Goal: Use online tool/utility: Utilize a website feature to perform a specific function

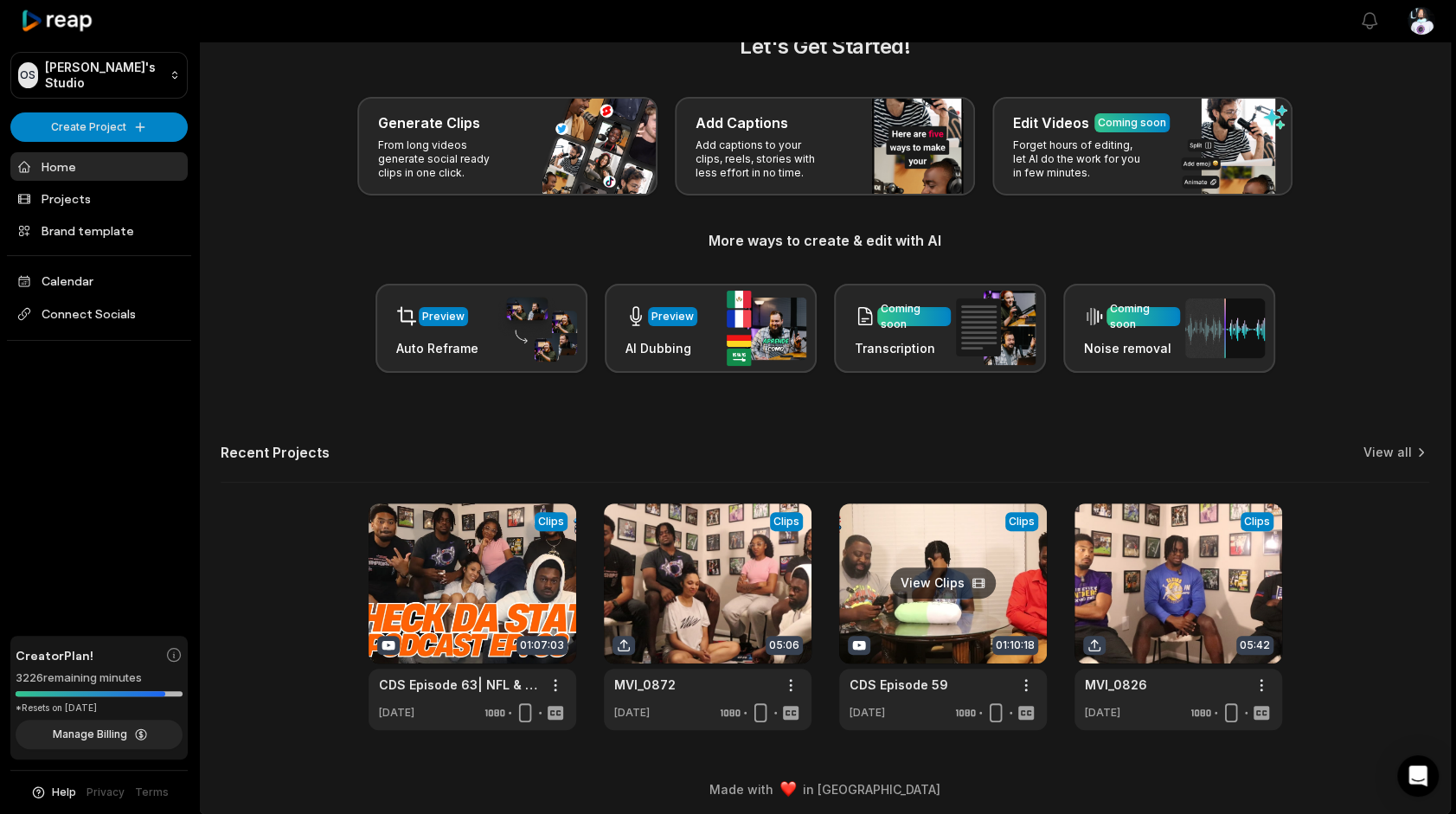
scroll to position [47, 0]
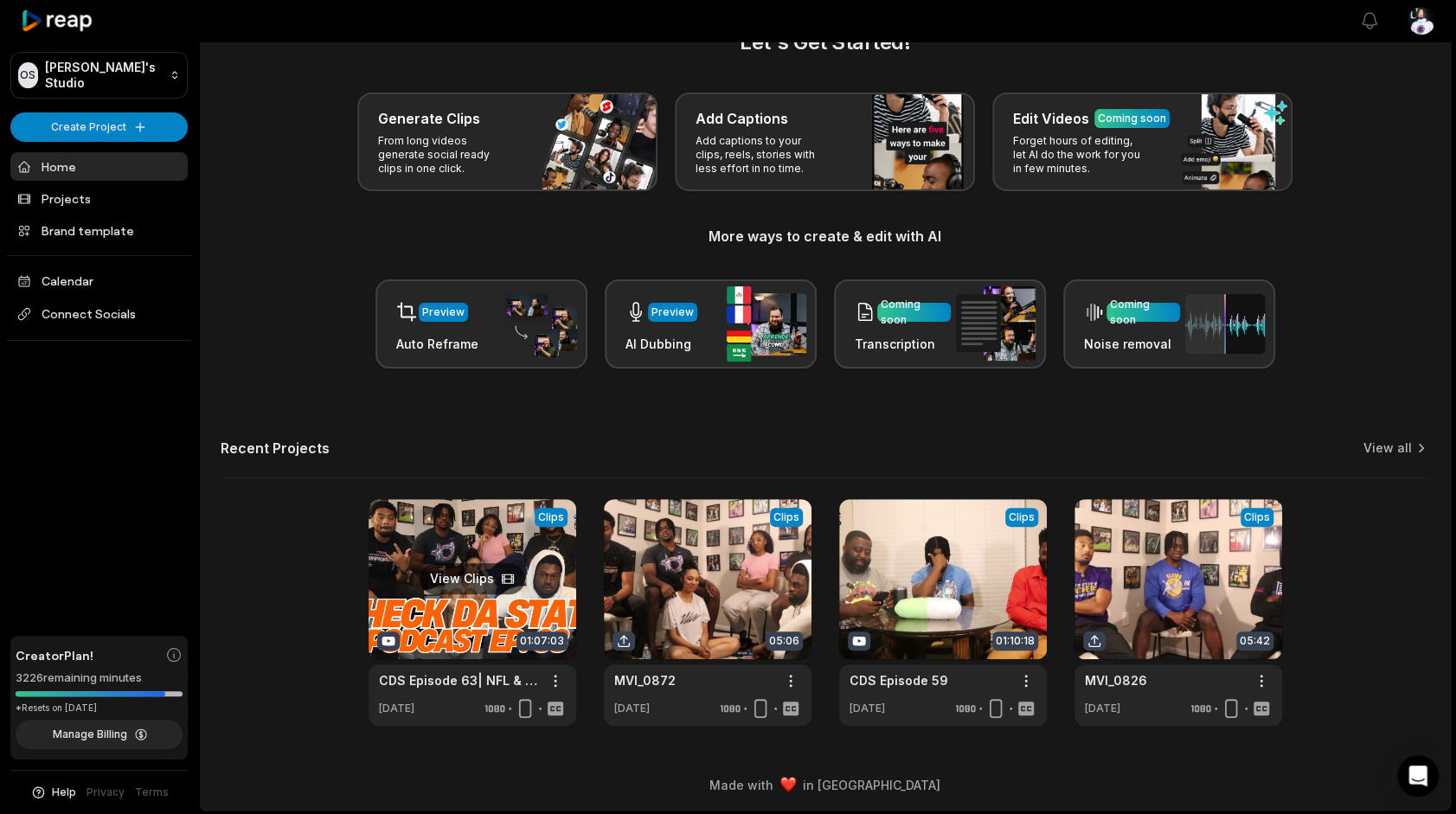
click at [460, 593] on link at bounding box center [473, 612] width 208 height 226
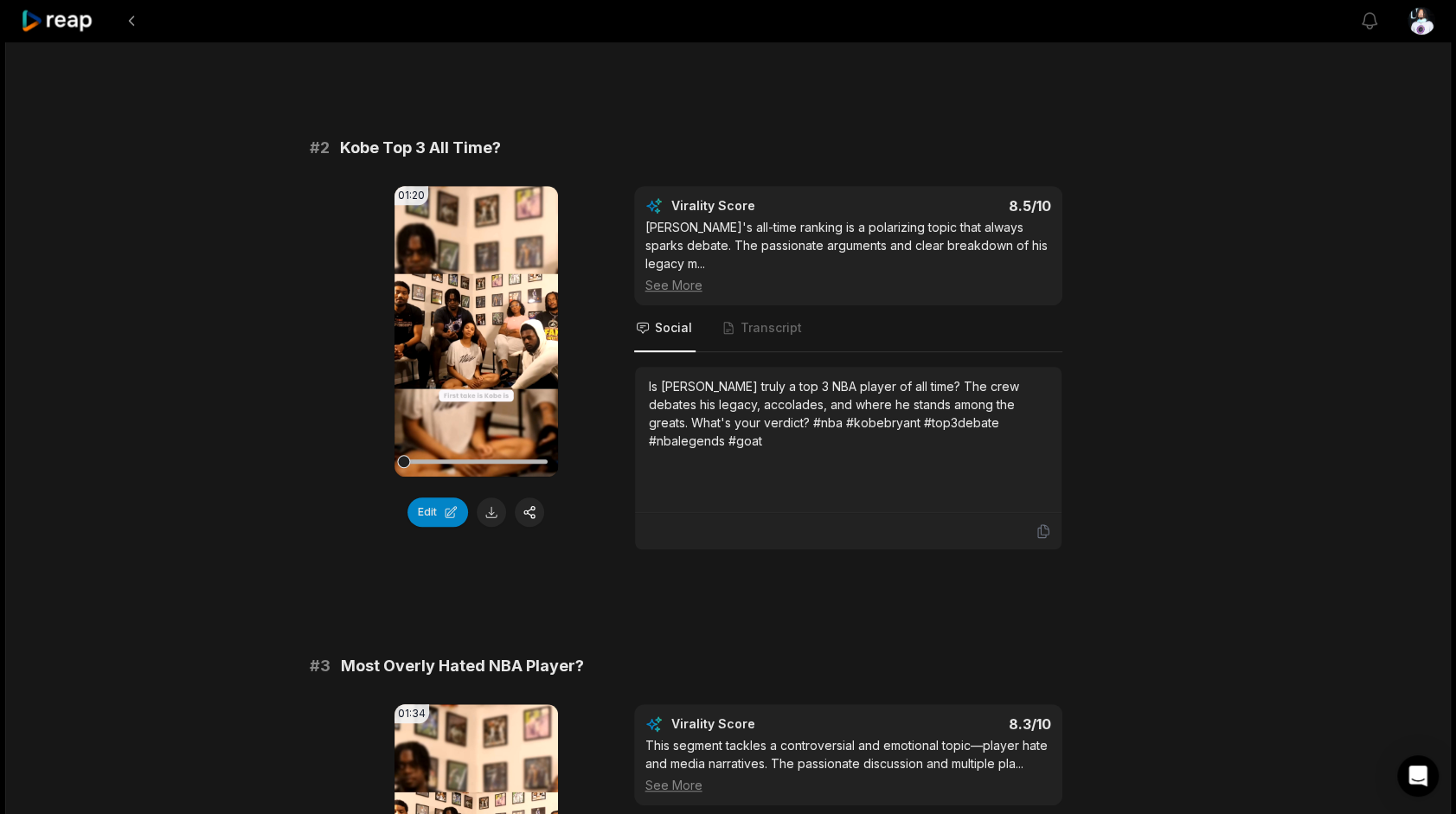
scroll to position [778, 0]
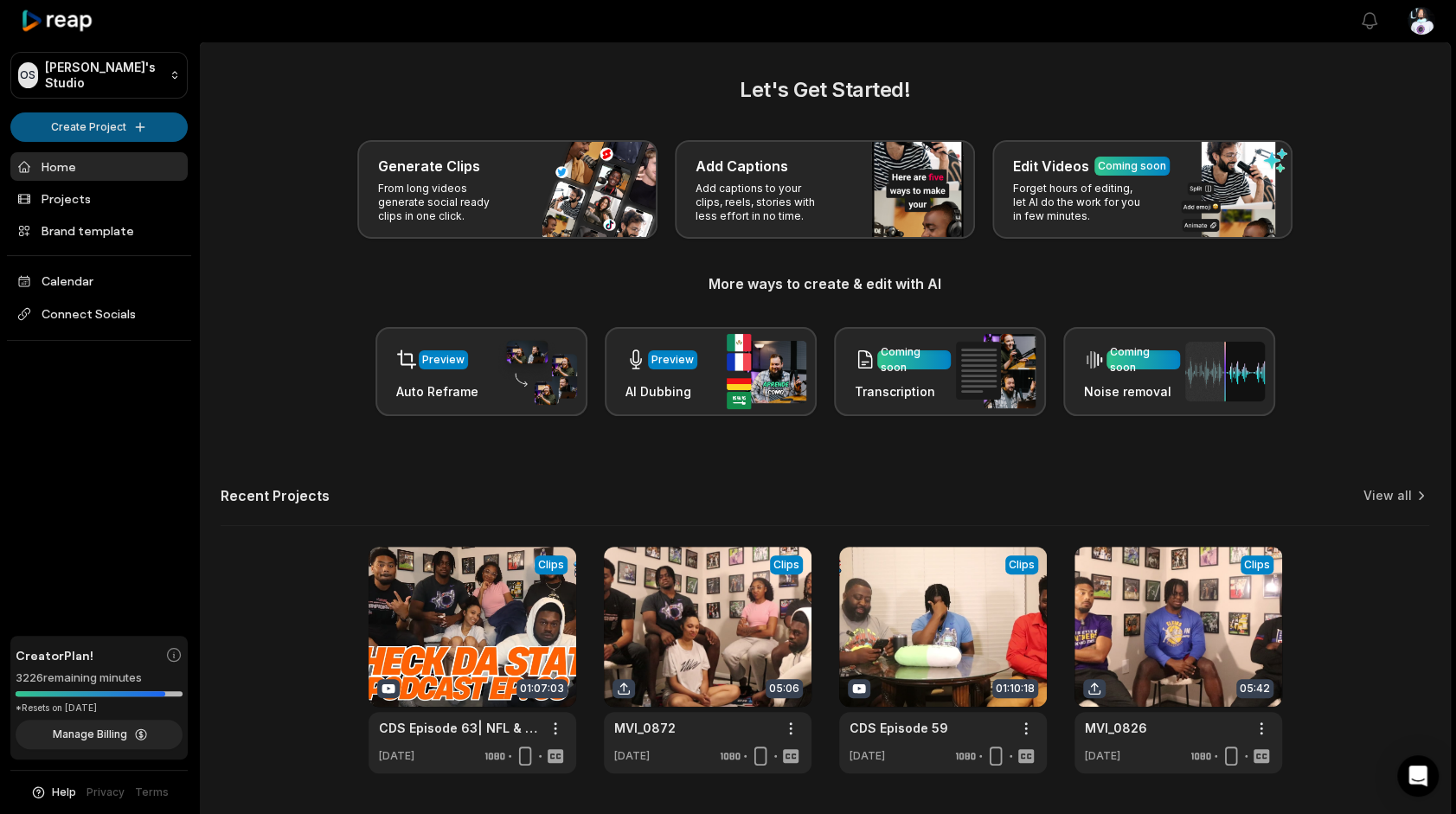
click at [151, 123] on html "OS [PERSON_NAME]'s Studio Create Project Home Projects Brand template Calendar …" at bounding box center [728, 407] width 1456 height 814
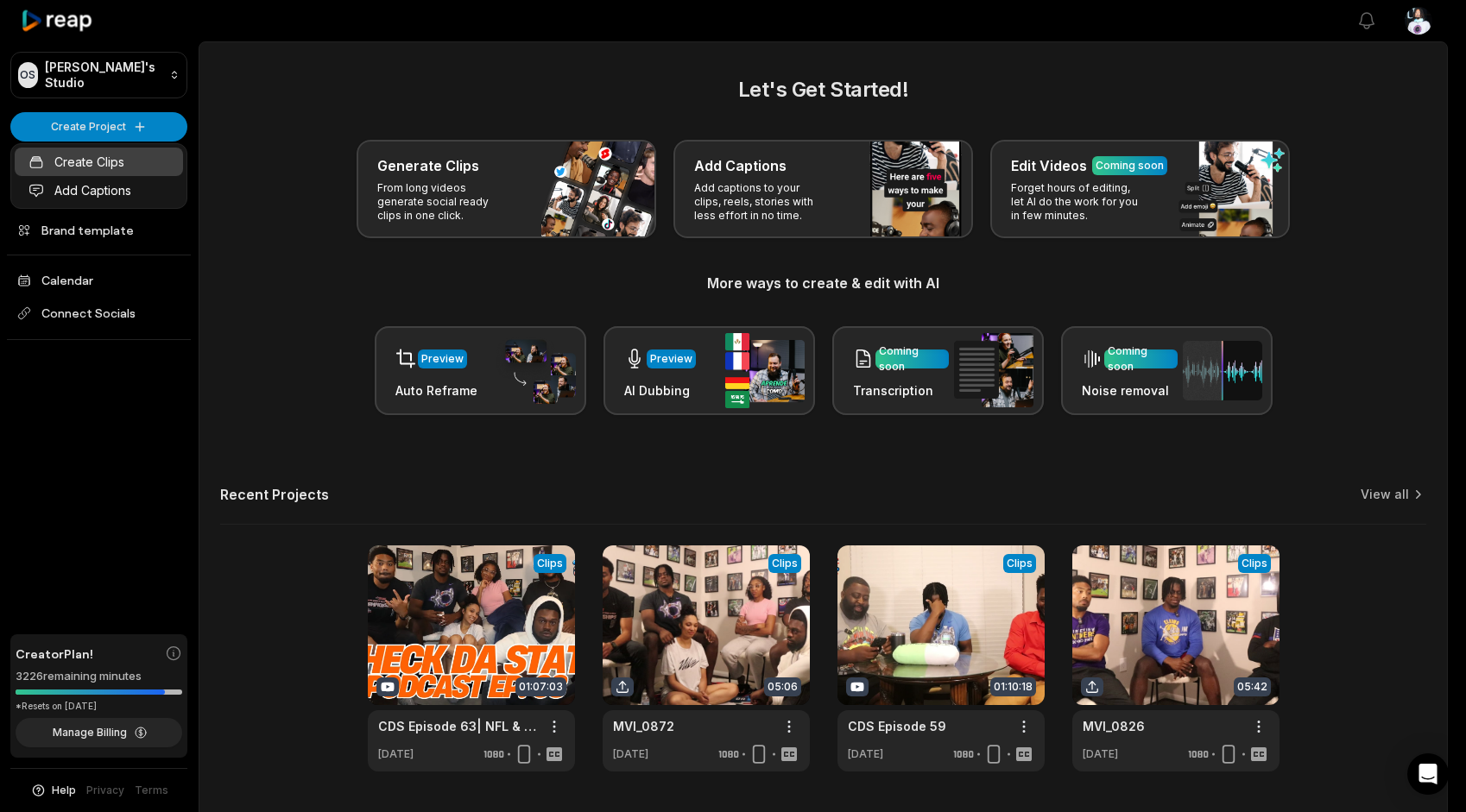
click at [129, 157] on link "Create Clips" at bounding box center [99, 162] width 169 height 29
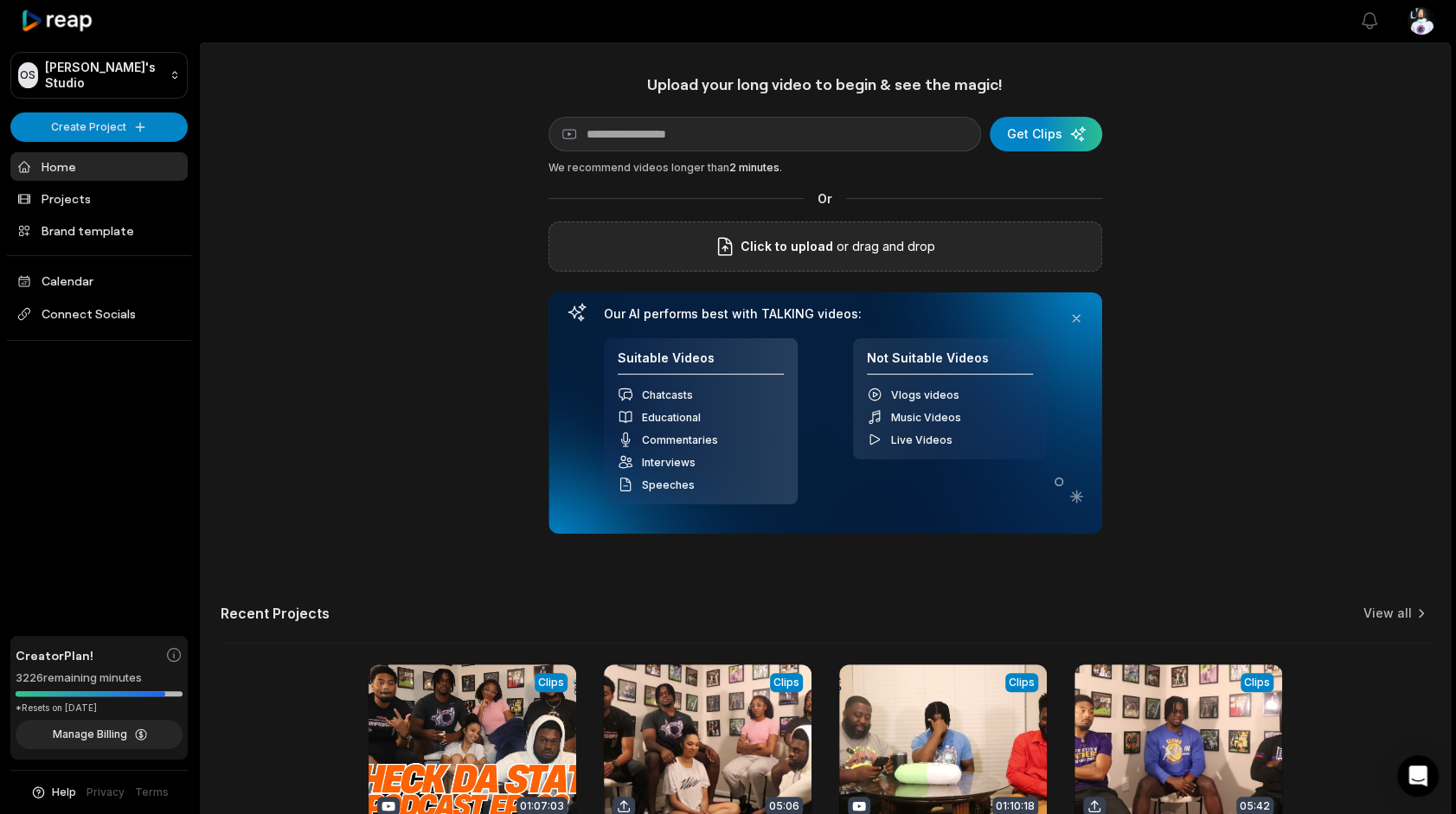
click at [810, 228] on div "Click to upload or drag and drop" at bounding box center [825, 246] width 554 height 50
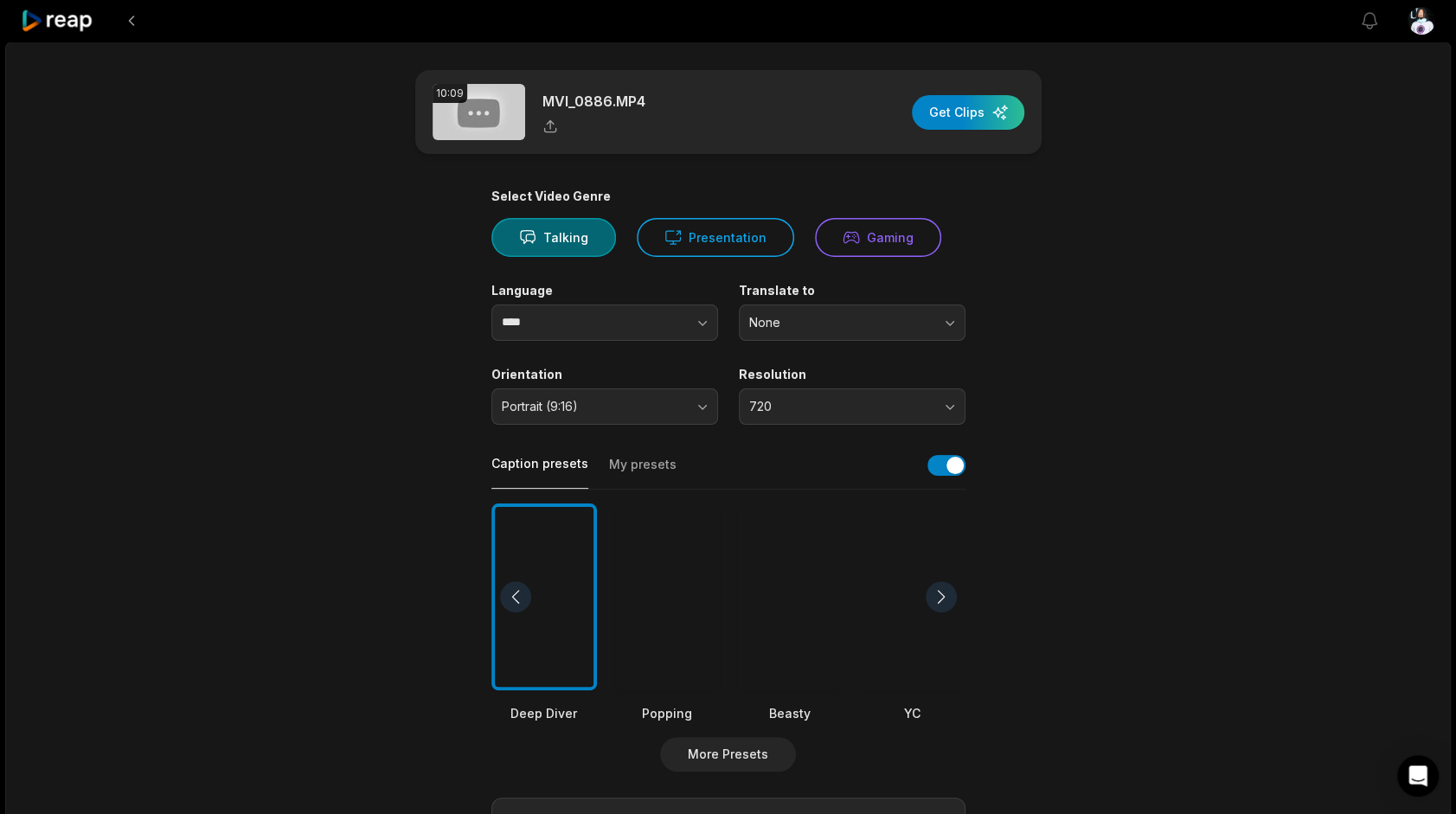
click at [653, 595] on div at bounding box center [667, 597] width 106 height 188
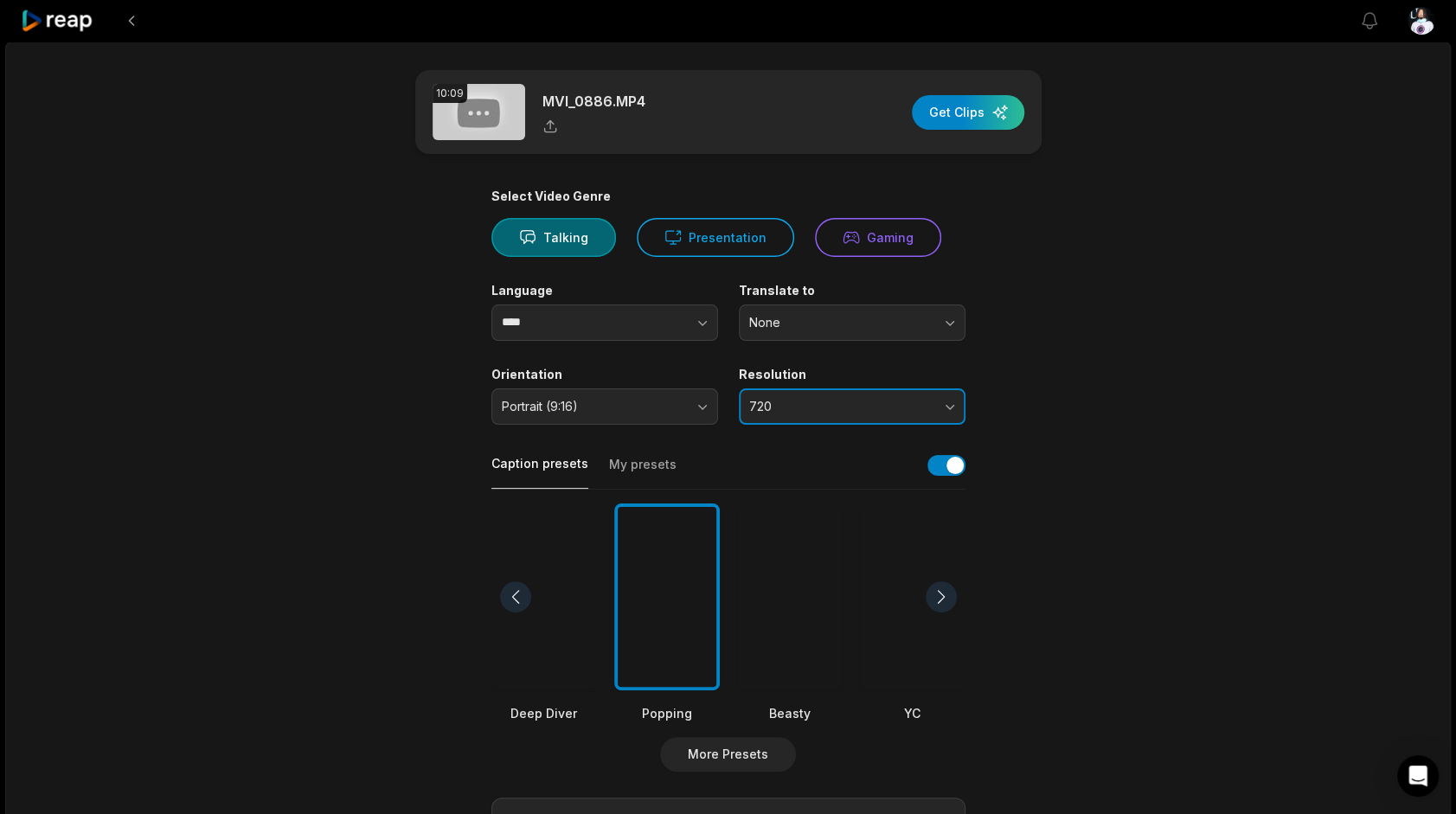
click at [763, 412] on span "720" at bounding box center [840, 407] width 182 height 16
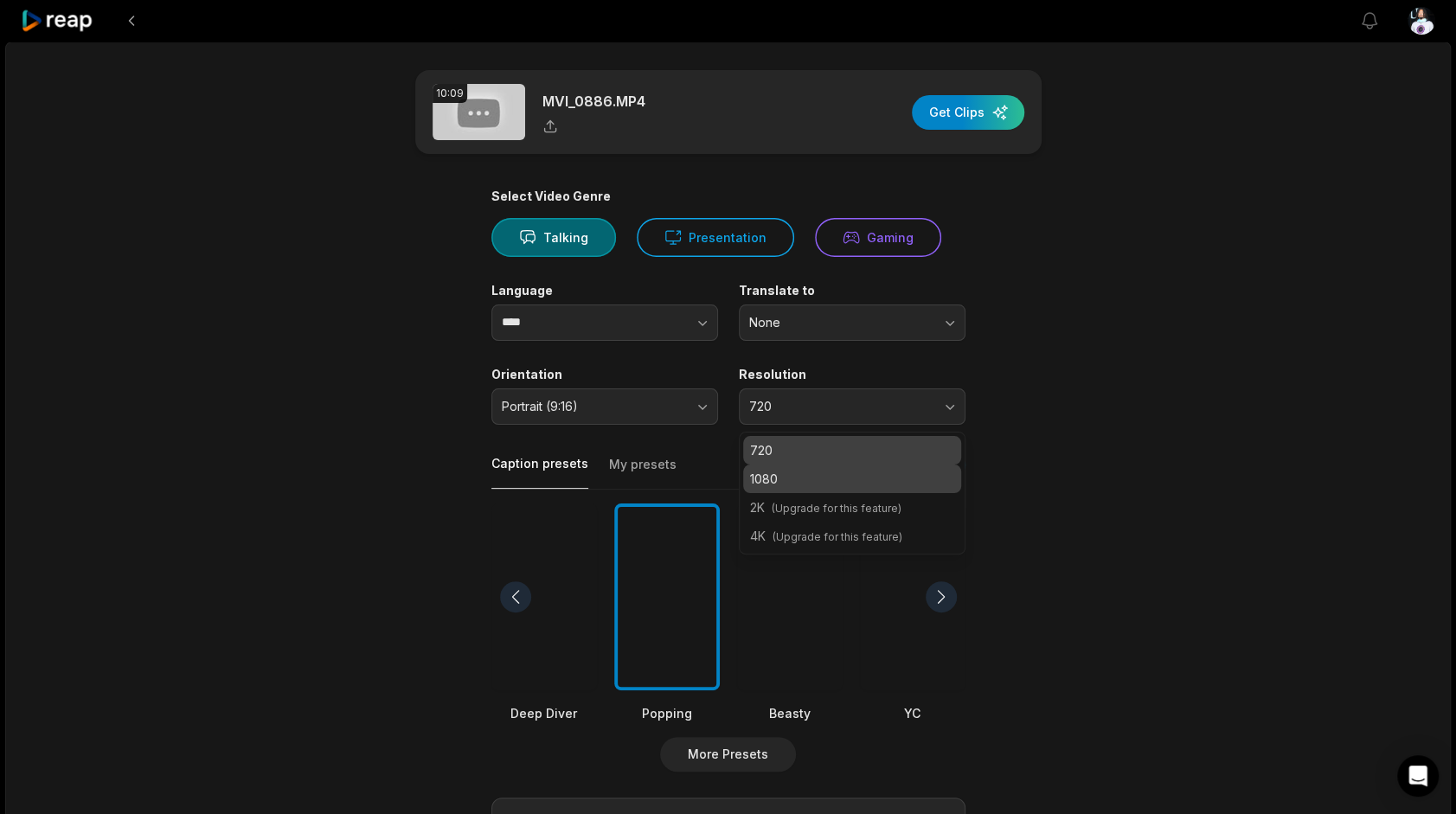
click at [789, 476] on p "1080" at bounding box center [852, 479] width 204 height 18
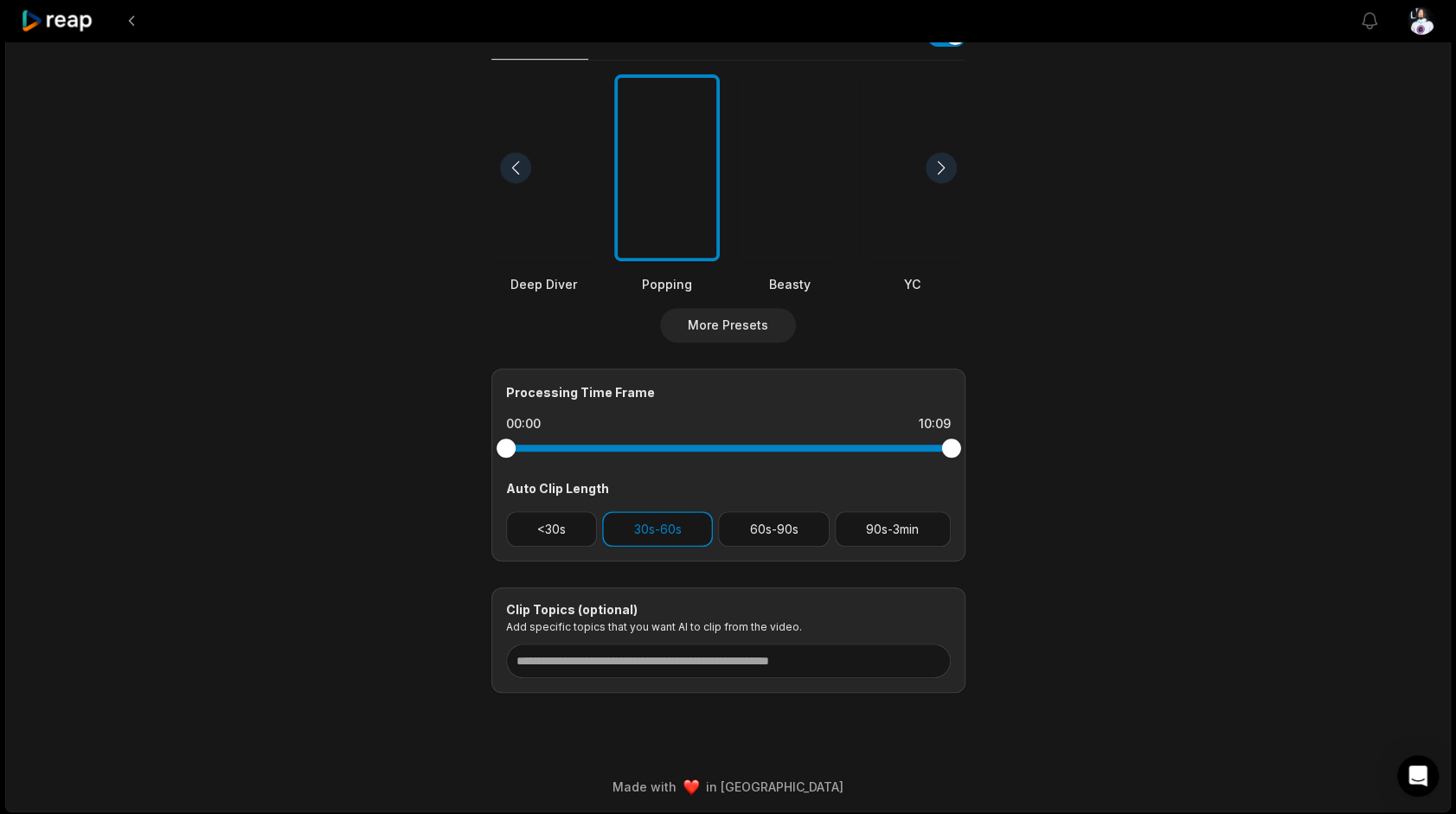
scroll to position [430, 0]
click at [755, 537] on button "60s-90s" at bounding box center [774, 528] width 112 height 36
click at [672, 528] on button "30s-60s" at bounding box center [658, 528] width 111 height 36
click at [682, 521] on button "30s-60s" at bounding box center [658, 528] width 111 height 36
click at [692, 518] on button "30s-60s" at bounding box center [658, 528] width 111 height 36
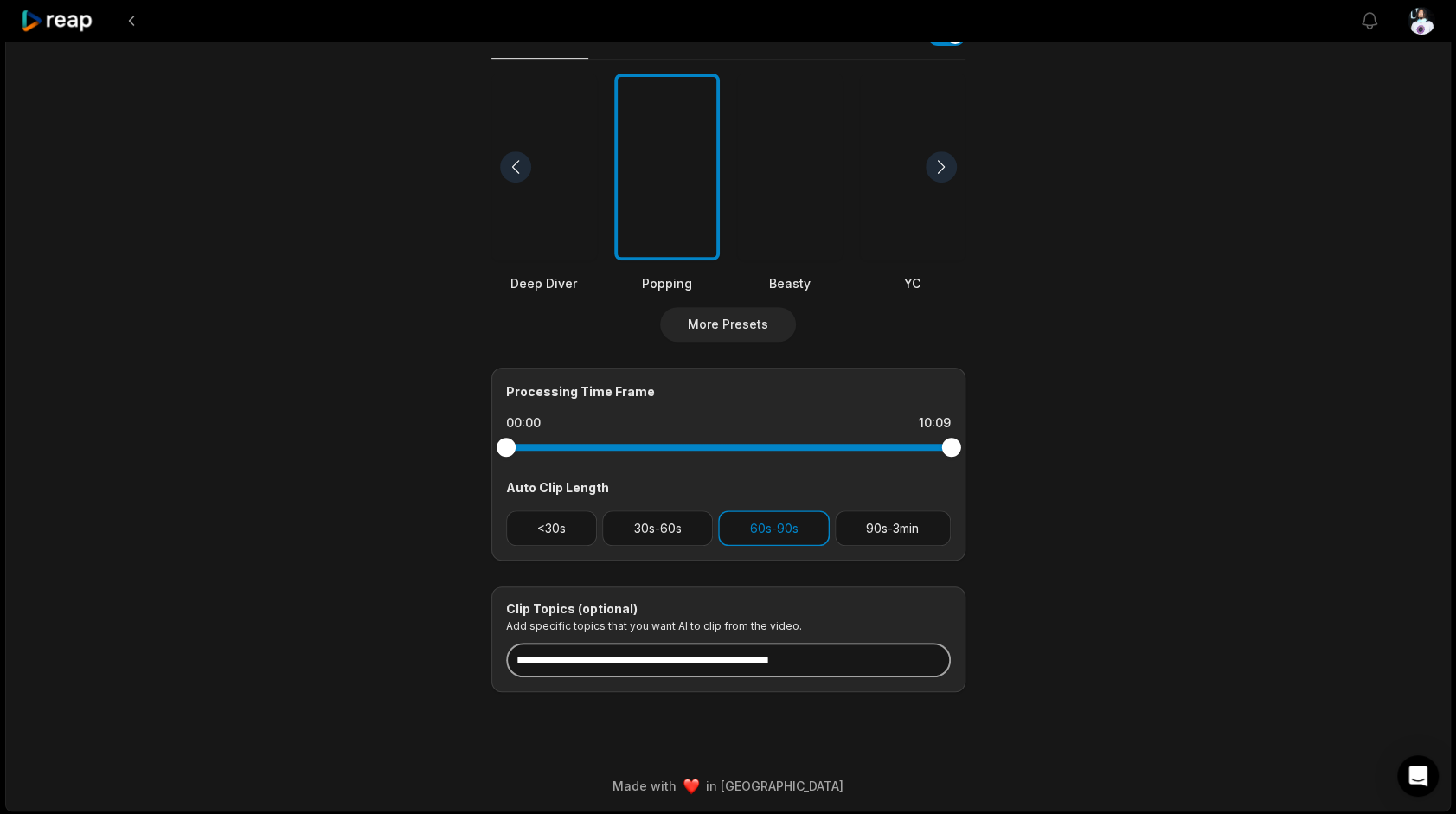
click at [706, 662] on input at bounding box center [728, 660] width 444 height 35
click at [617, 661] on input "**********" at bounding box center [728, 660] width 444 height 35
type input "**********"
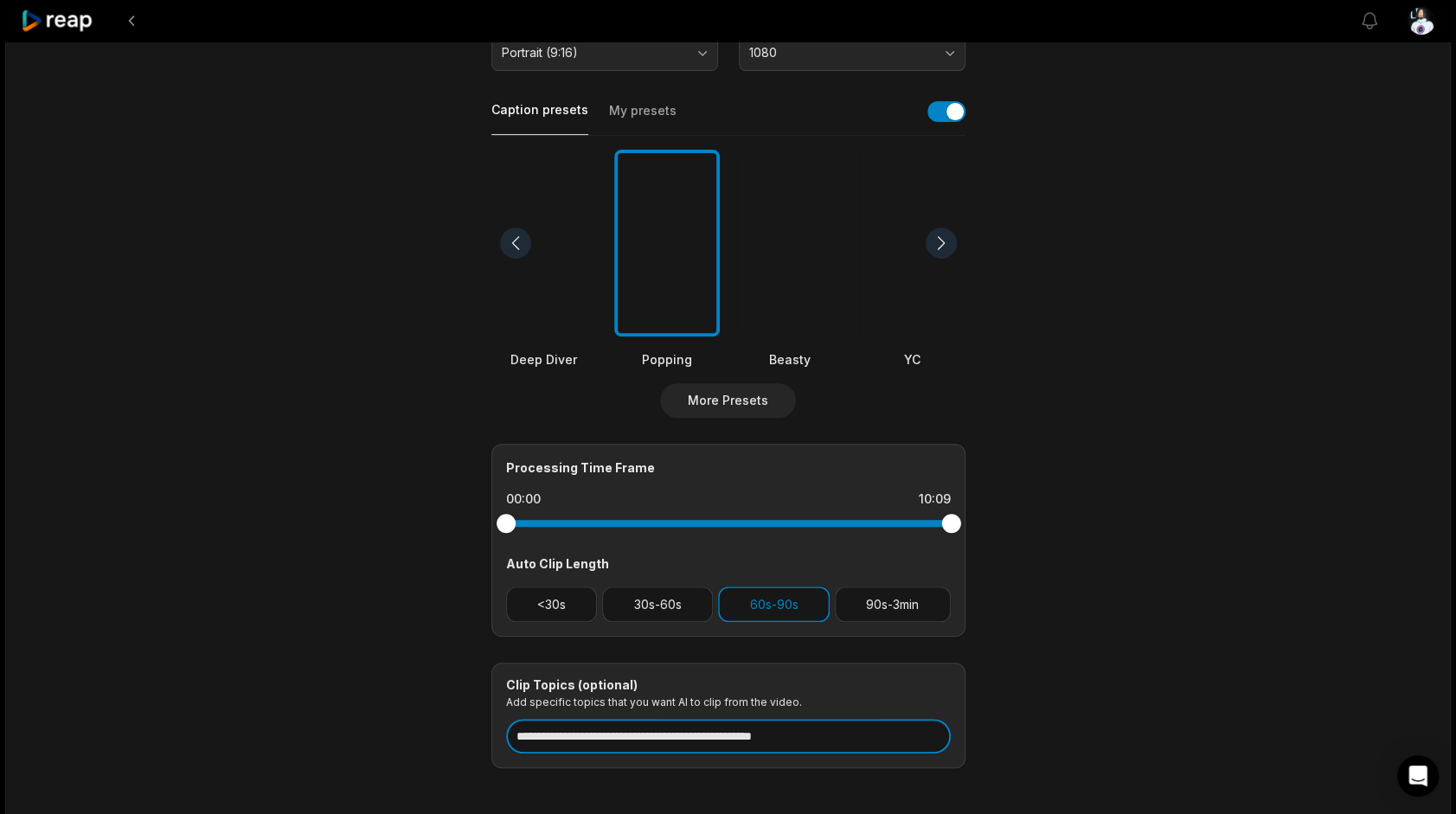
scroll to position [0, 0]
